Goal: Task Accomplishment & Management: Manage account settings

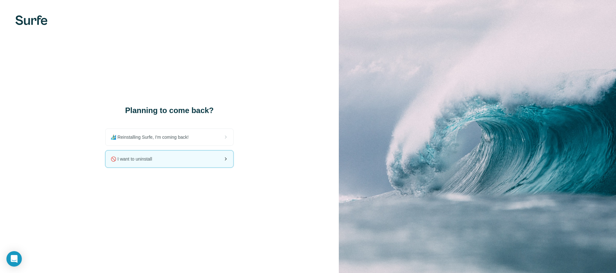
click at [198, 156] on div "🚫 I want to uninstall" at bounding box center [170, 158] width 128 height 17
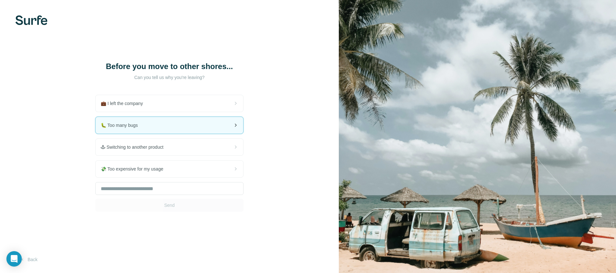
click at [189, 131] on div "🐛 Too many bugs" at bounding box center [170, 125] width 148 height 17
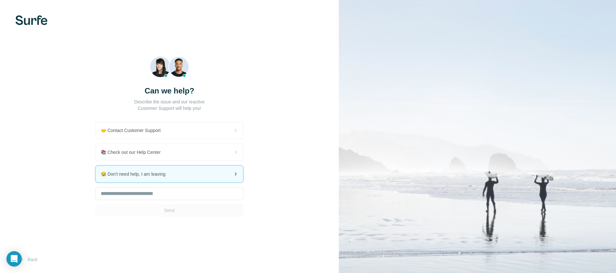
click at [187, 174] on div "😪 Don't need help, I am leaving" at bounding box center [170, 173] width 148 height 17
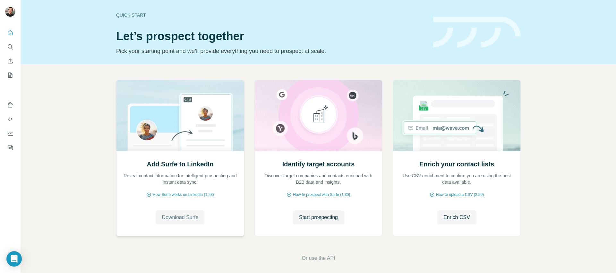
click at [182, 215] on span "Download Surfe" at bounding box center [180, 217] width 37 height 8
